Goal: Communication & Community: Answer question/provide support

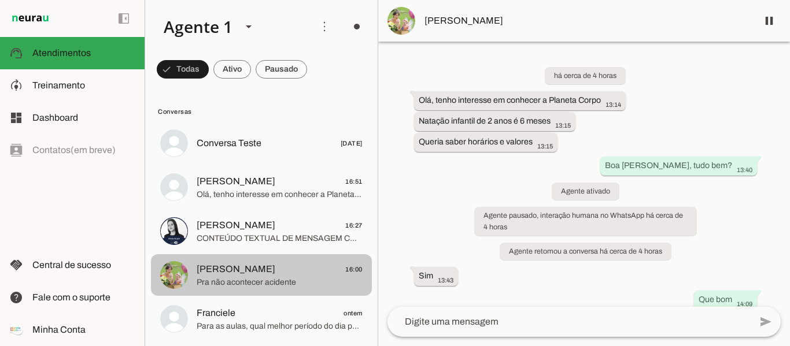
click at [302, 264] on span "[PERSON_NAME] 16:00" at bounding box center [280, 270] width 166 height 14
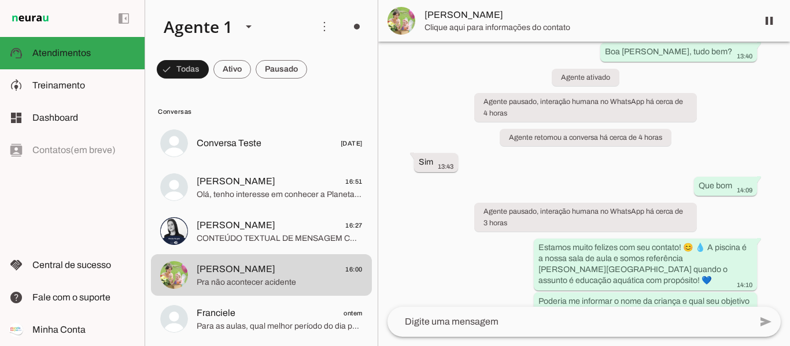
scroll to position [257, 0]
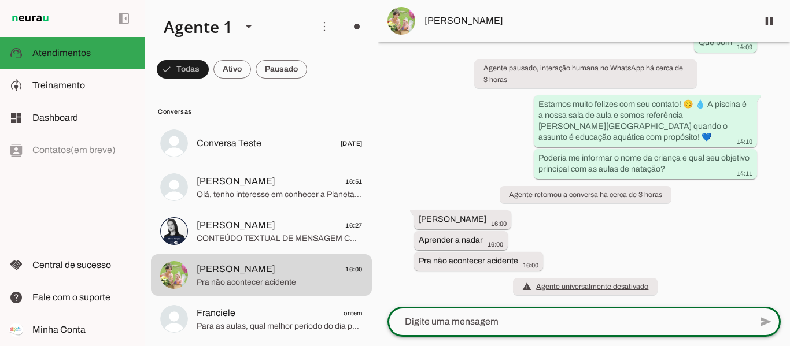
click at [547, 324] on textarea at bounding box center [569, 322] width 363 height 14
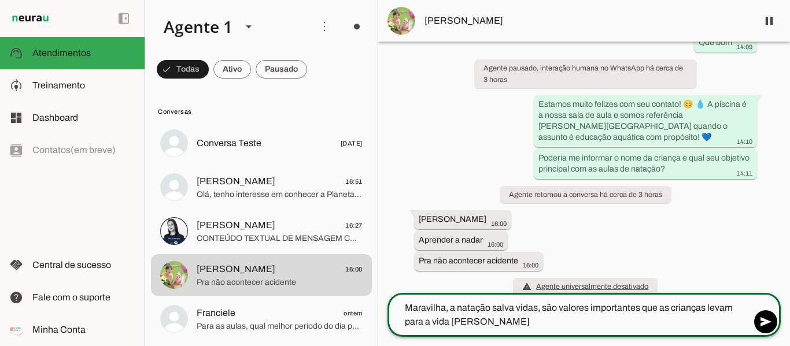
type textarea "Maravilha, a natação salva vidas, são valores importantes que as crianças levam…"
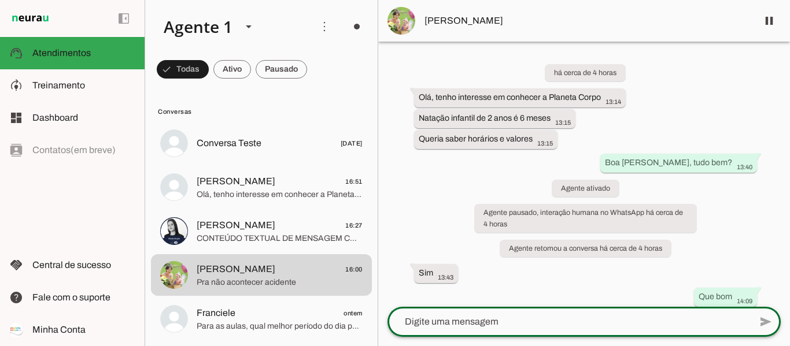
scroll to position [292, 0]
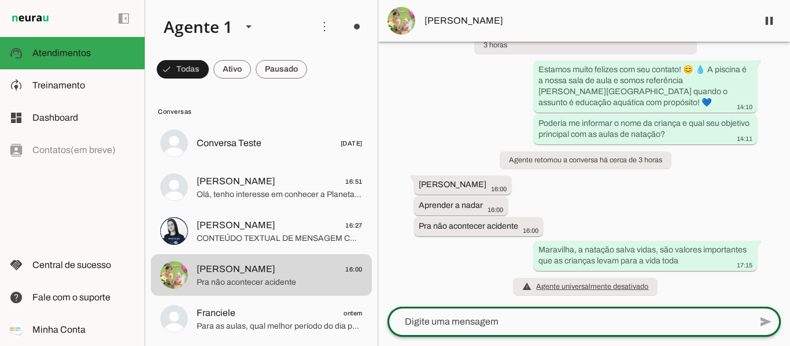
click at [508, 330] on div at bounding box center [569, 322] width 363 height 30
click at [532, 318] on textarea at bounding box center [569, 322] width 363 height 14
paste textarea "Na Planeta Corpo, acreditamos que a água transforma vidas! Seja para crianças o…"
type textarea "Na Planeta Corpo, acreditamos que a água transforma vidas! Seja para crianças o…"
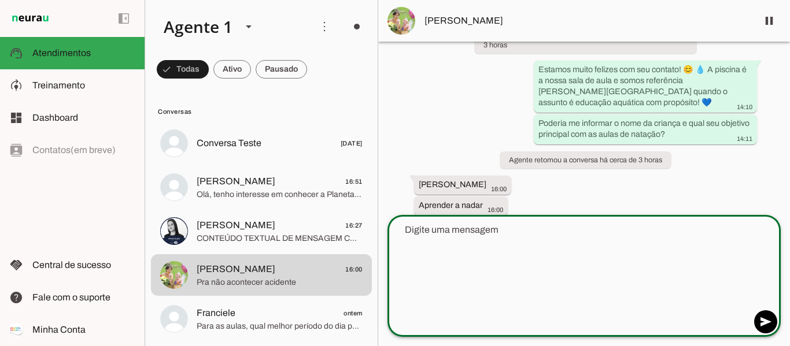
scroll to position [426, 0]
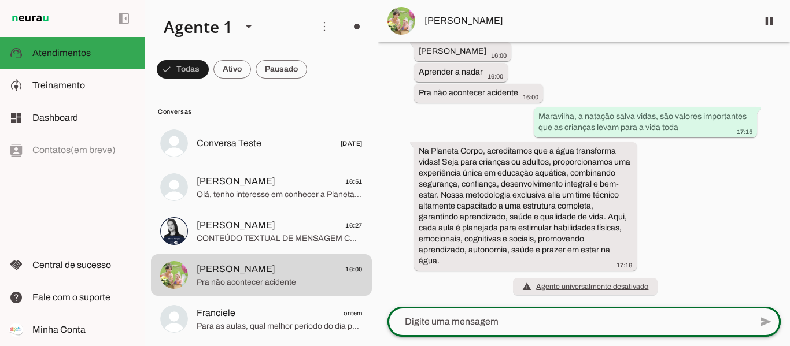
click at [529, 311] on div at bounding box center [569, 322] width 363 height 30
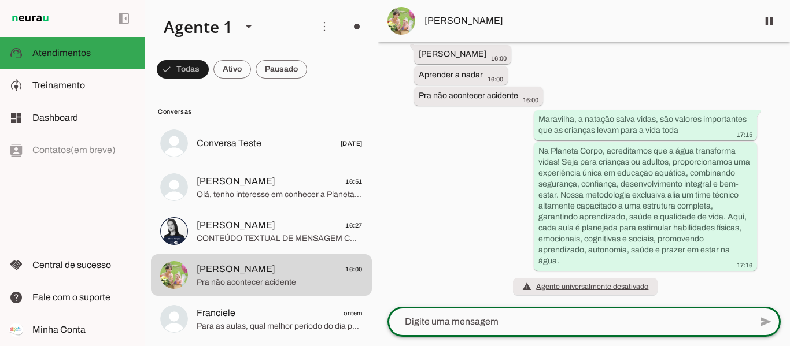
scroll to position [423, 0]
click at [442, 325] on textarea at bounding box center [569, 322] width 363 height 14
type textarea "Para as aulas, qual melhor período do dia para vocês?"
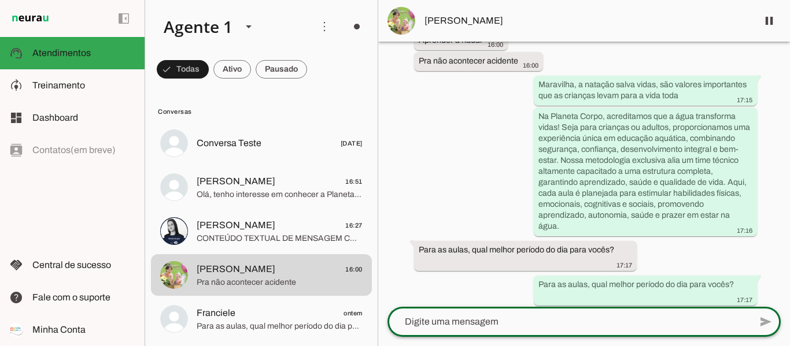
scroll to position [455, 0]
